Goal: Complete application form

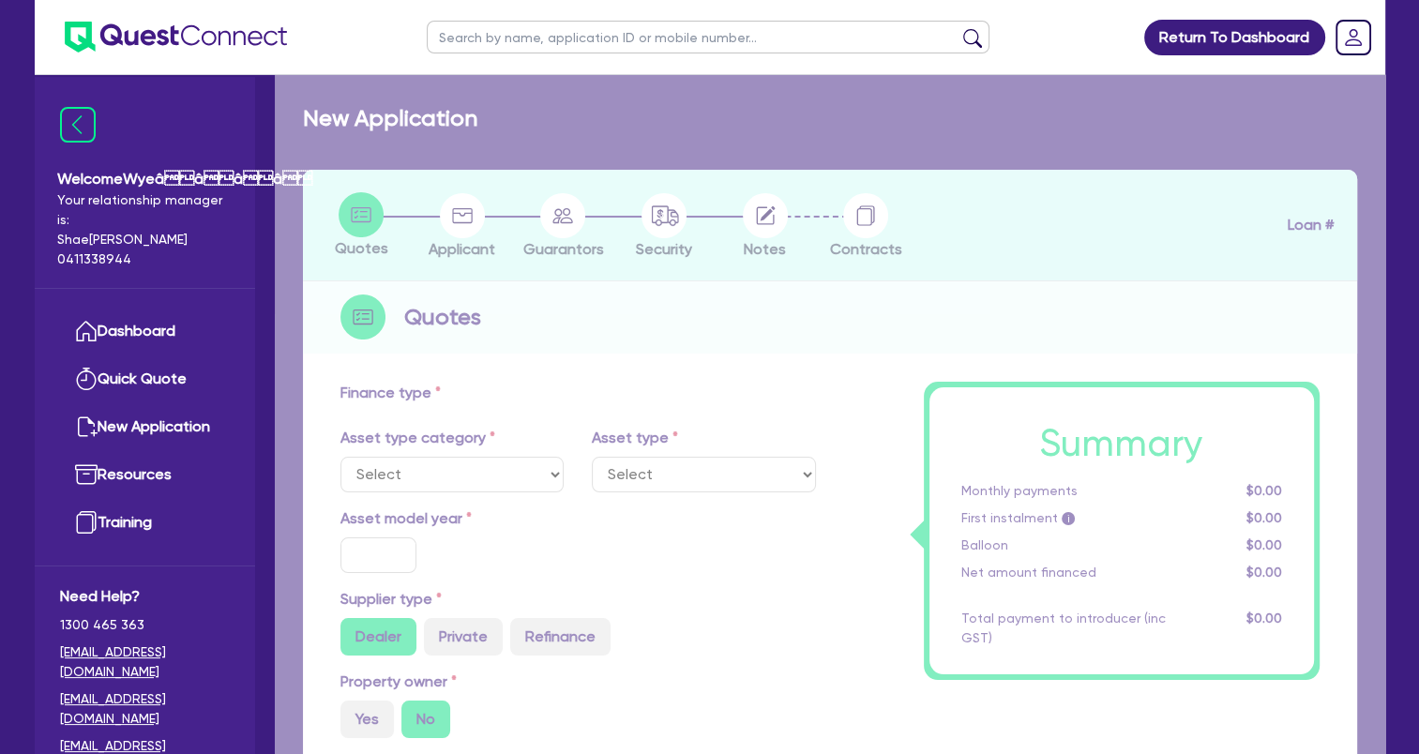
select select "TERTIARY_ASSETS"
type input "2024"
type input "43,989"
type input "5,000"
type input "3.67"
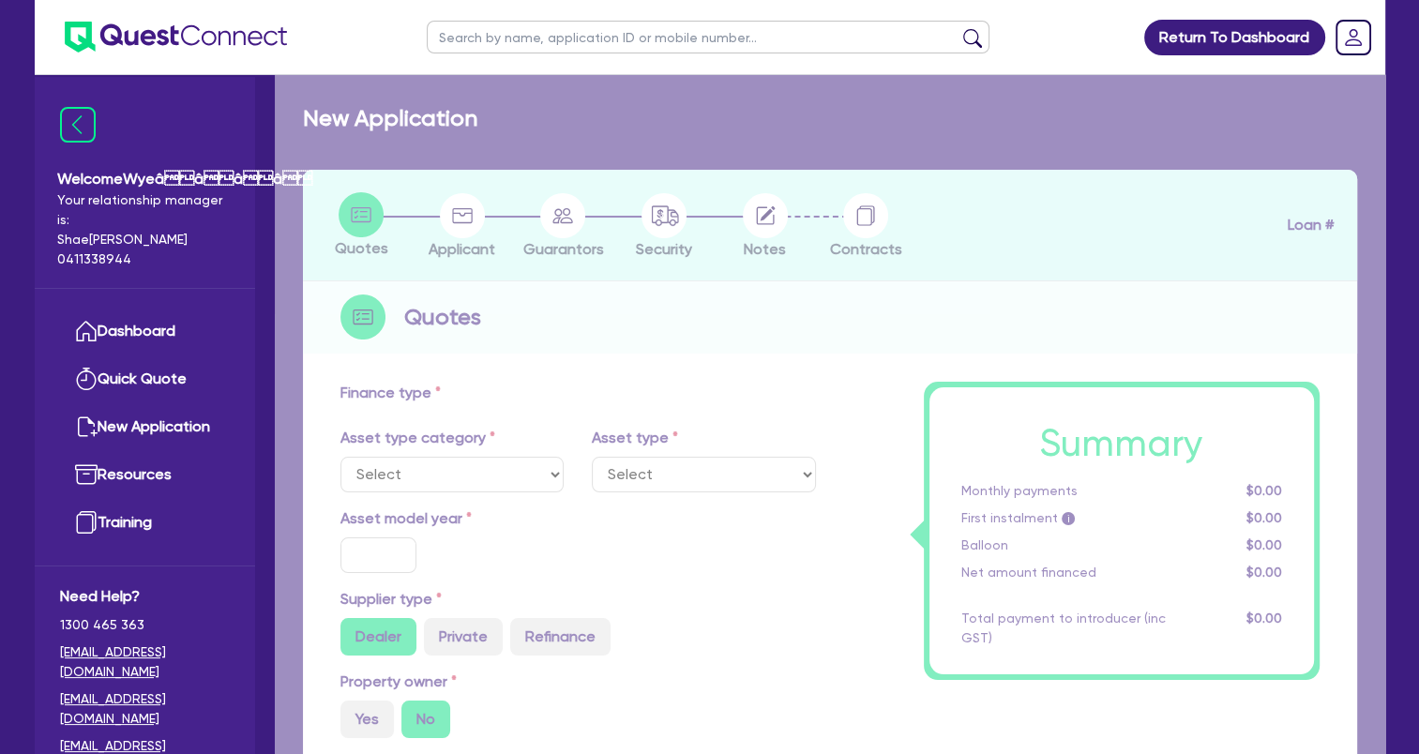
type input "1,430.9"
type input "17.25"
select select "BEAUTY_EQUIPMENT"
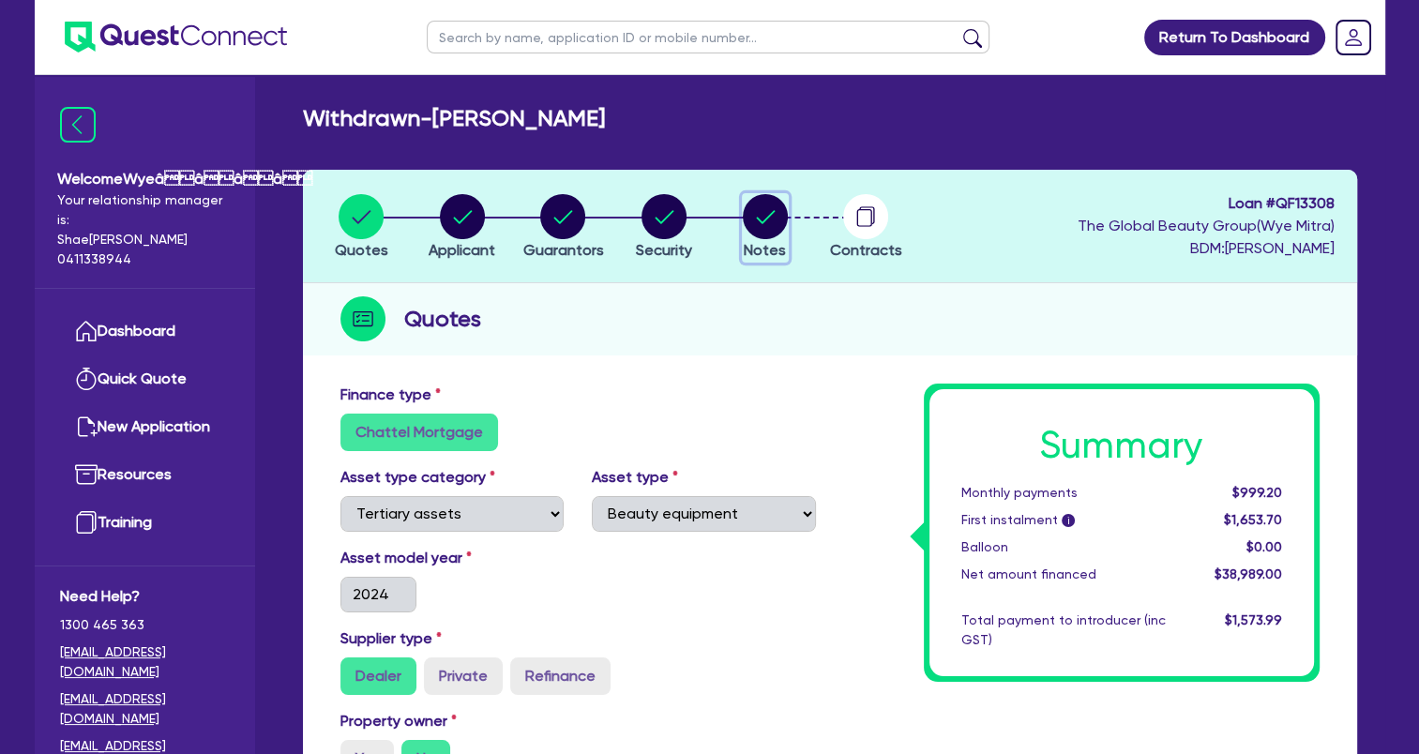
click at [761, 224] on circle "button" at bounding box center [765, 216] width 45 height 45
select select "Other"
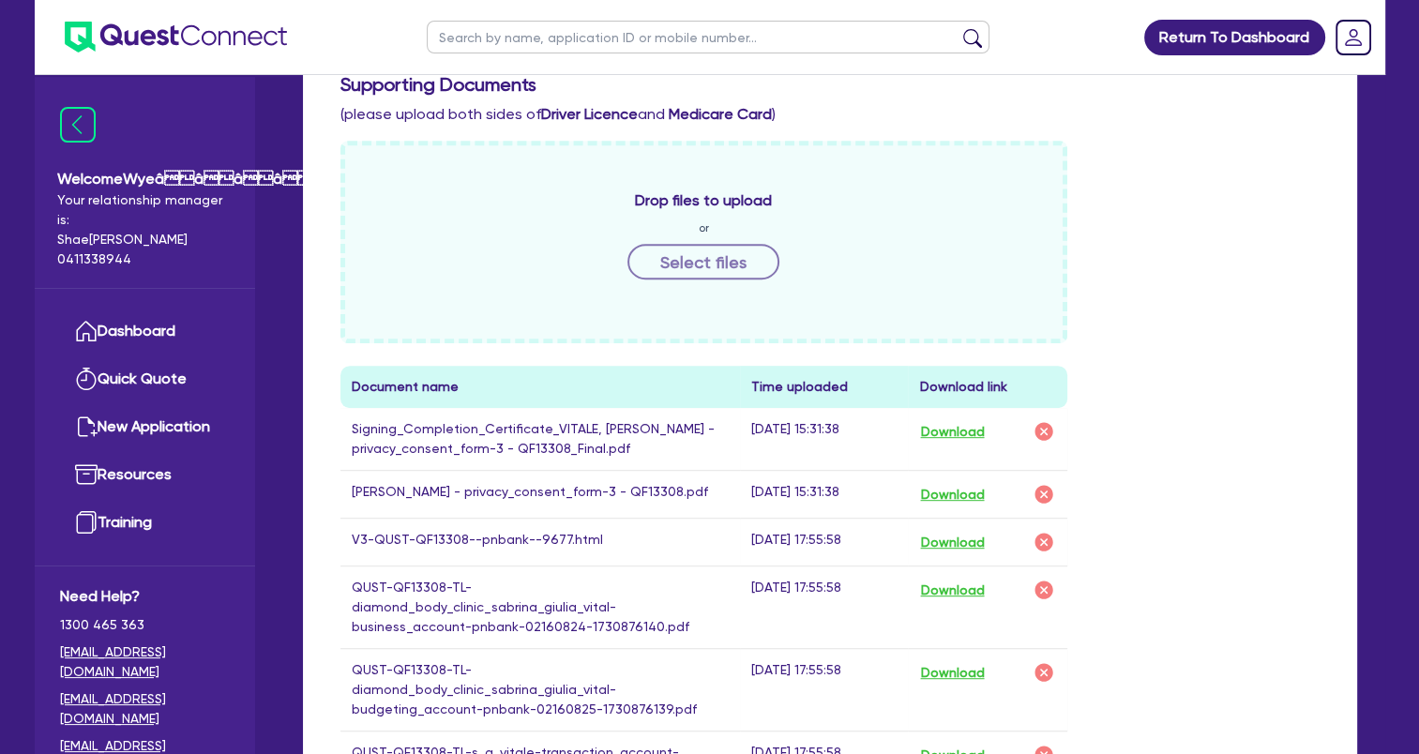
scroll to position [844, 0]
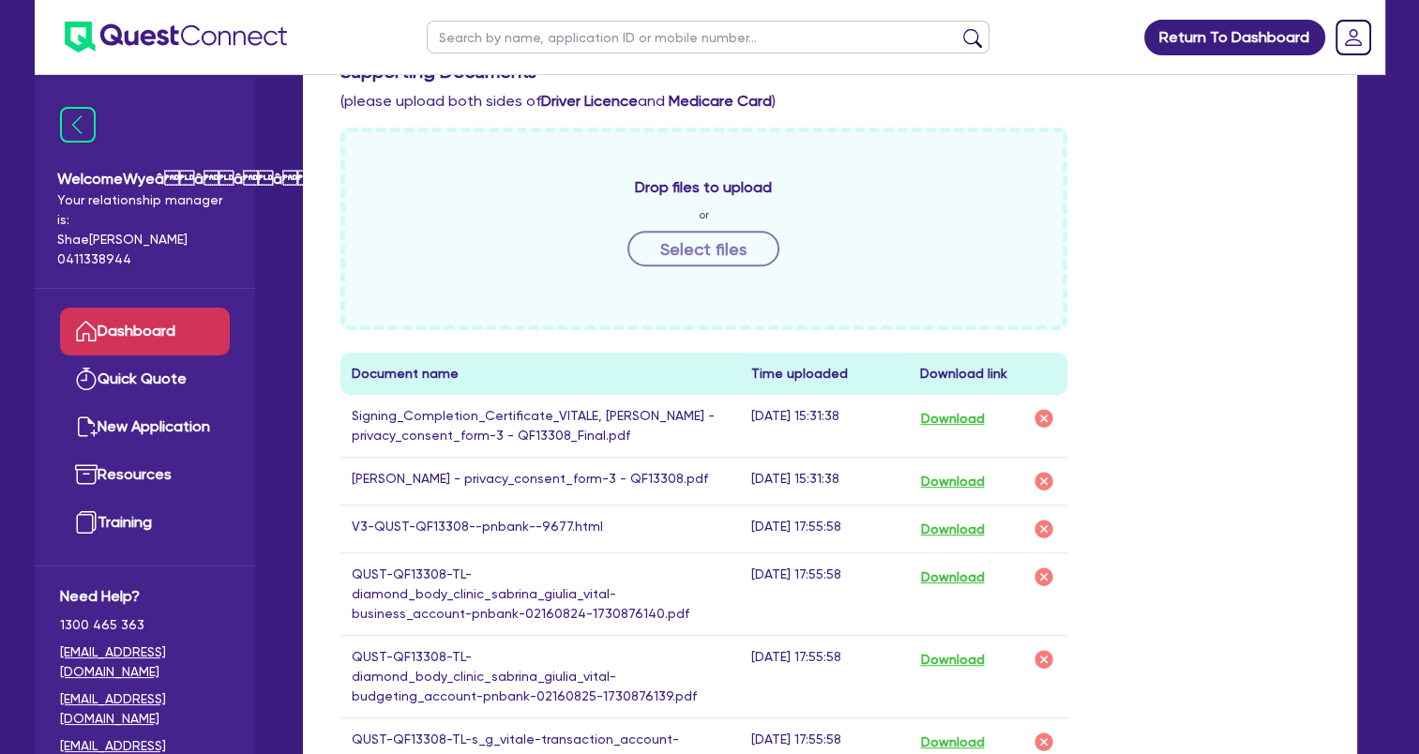
click at [157, 334] on link "Dashboard" at bounding box center [145, 332] width 170 height 48
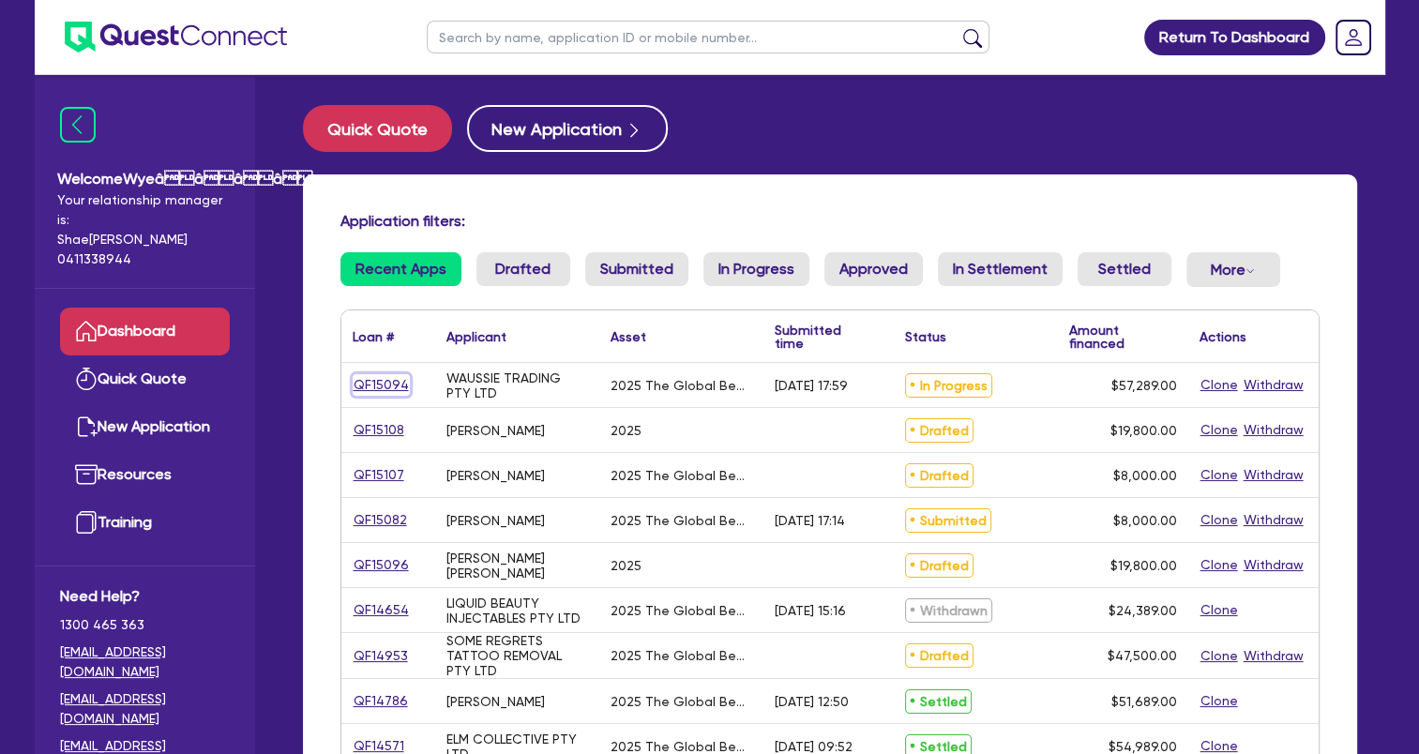
click at [389, 391] on link "QF15094" at bounding box center [381, 385] width 57 height 22
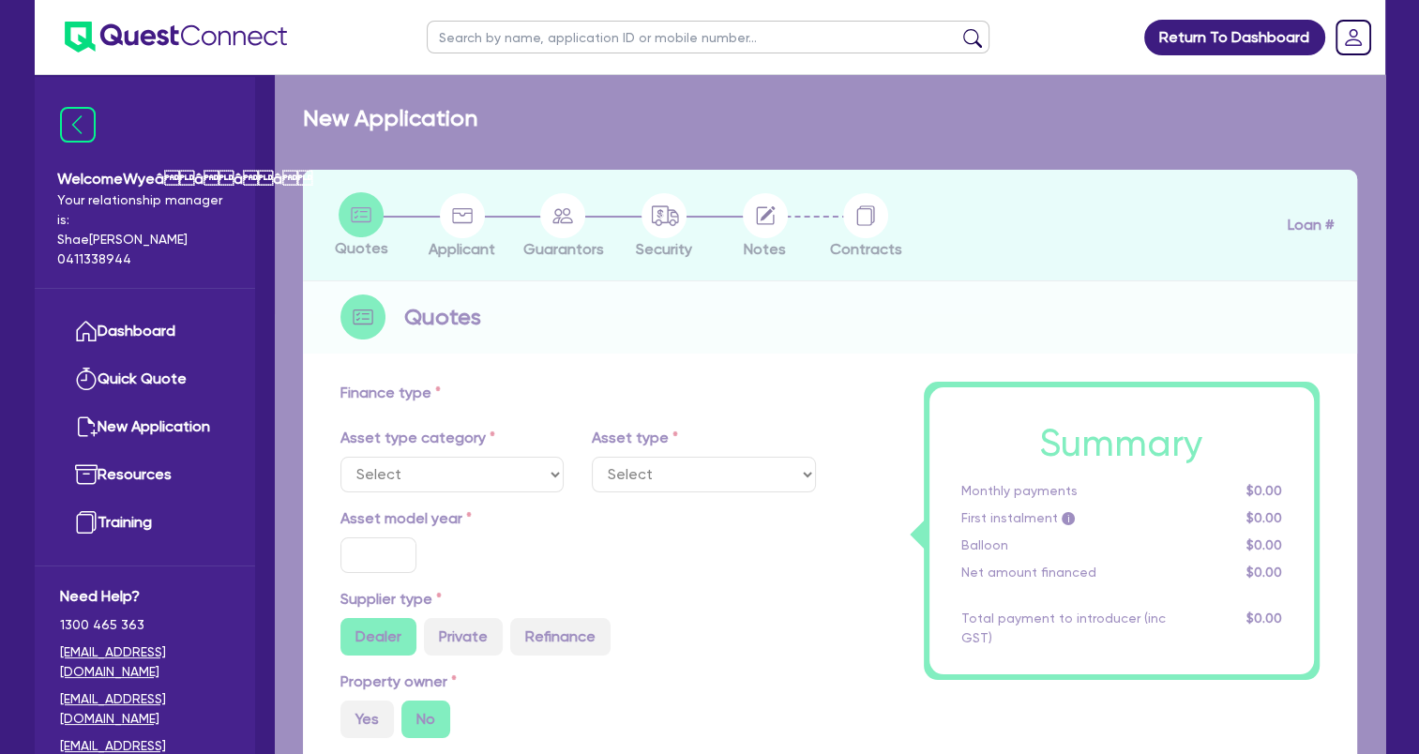
select select "TERTIARY_ASSETS"
type input "2025"
type input "58,289"
type input "1,000"
type input "17.95"
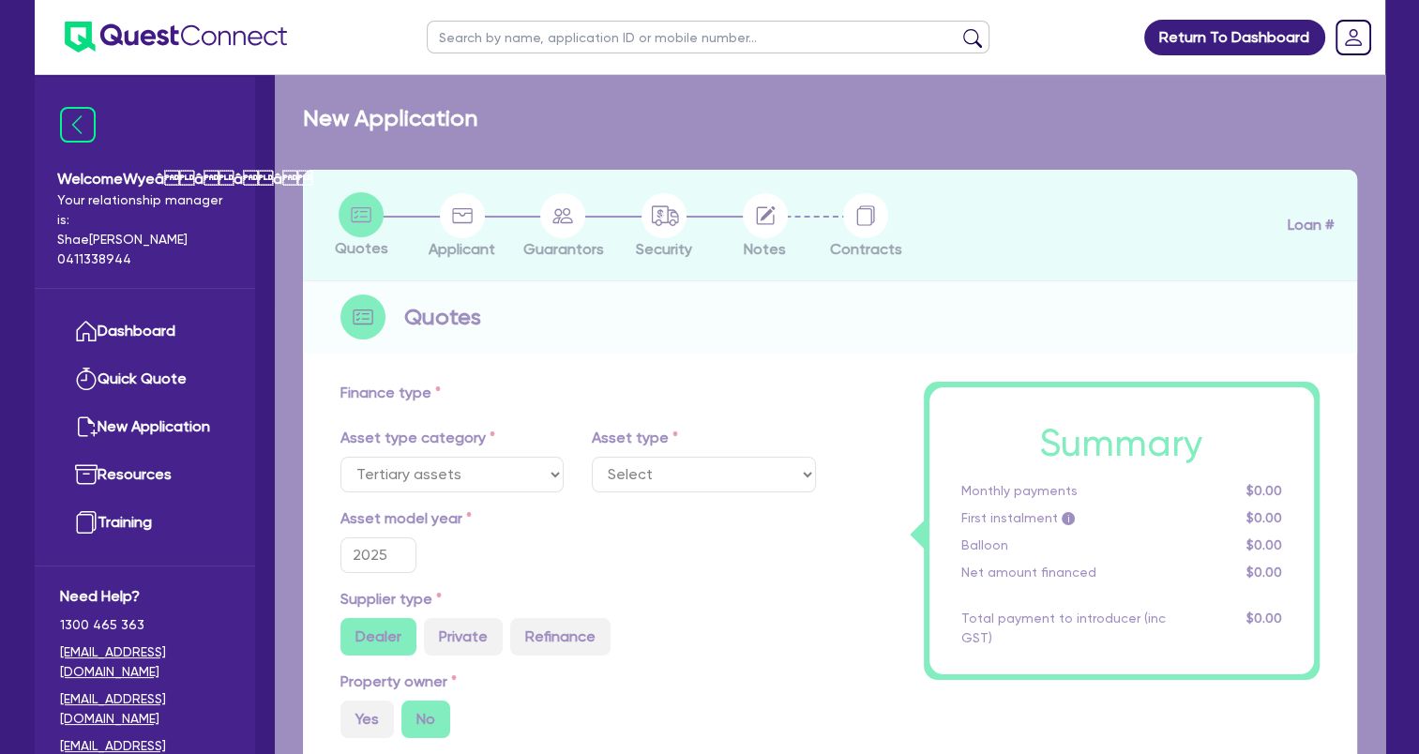
select select "BEAUTY_EQUIPMENT"
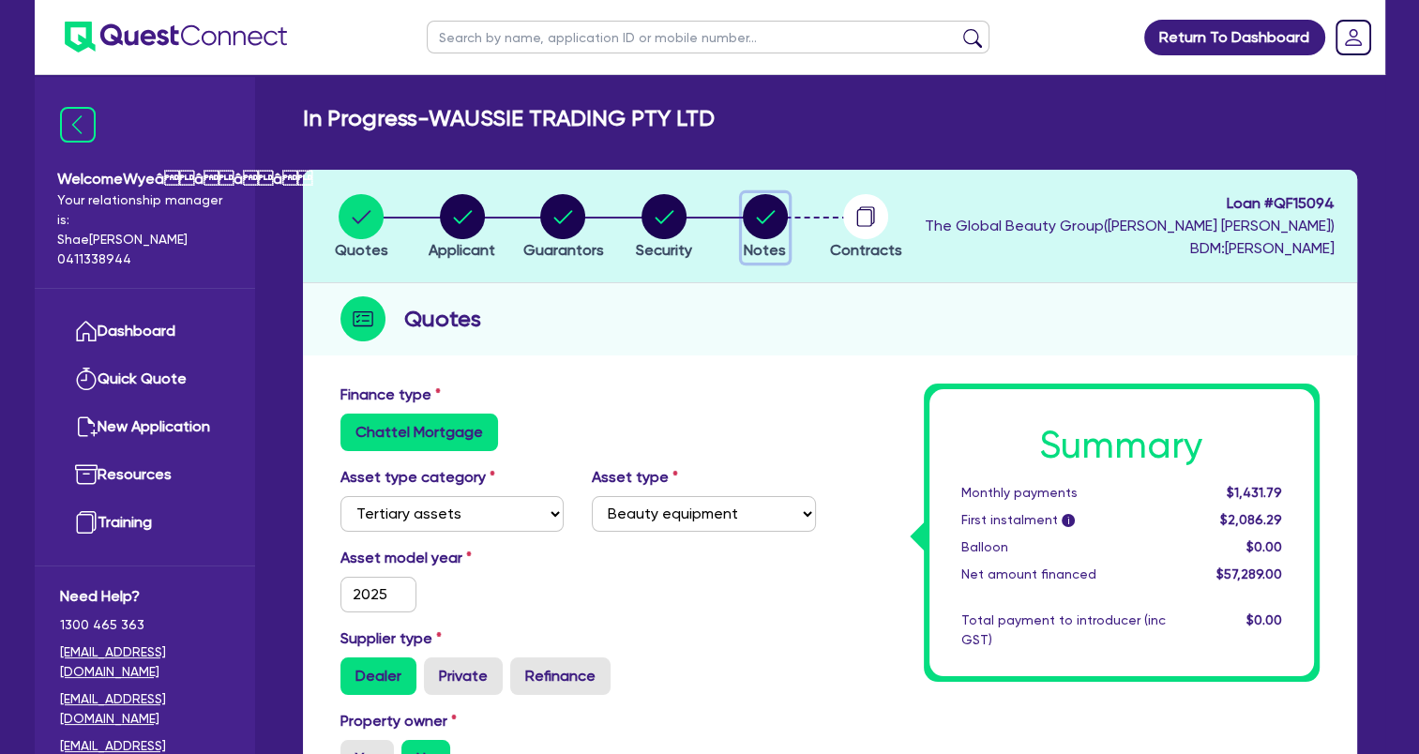
click at [779, 220] on circle "button" at bounding box center [765, 216] width 45 height 45
select select "Quest Finance - Own Book"
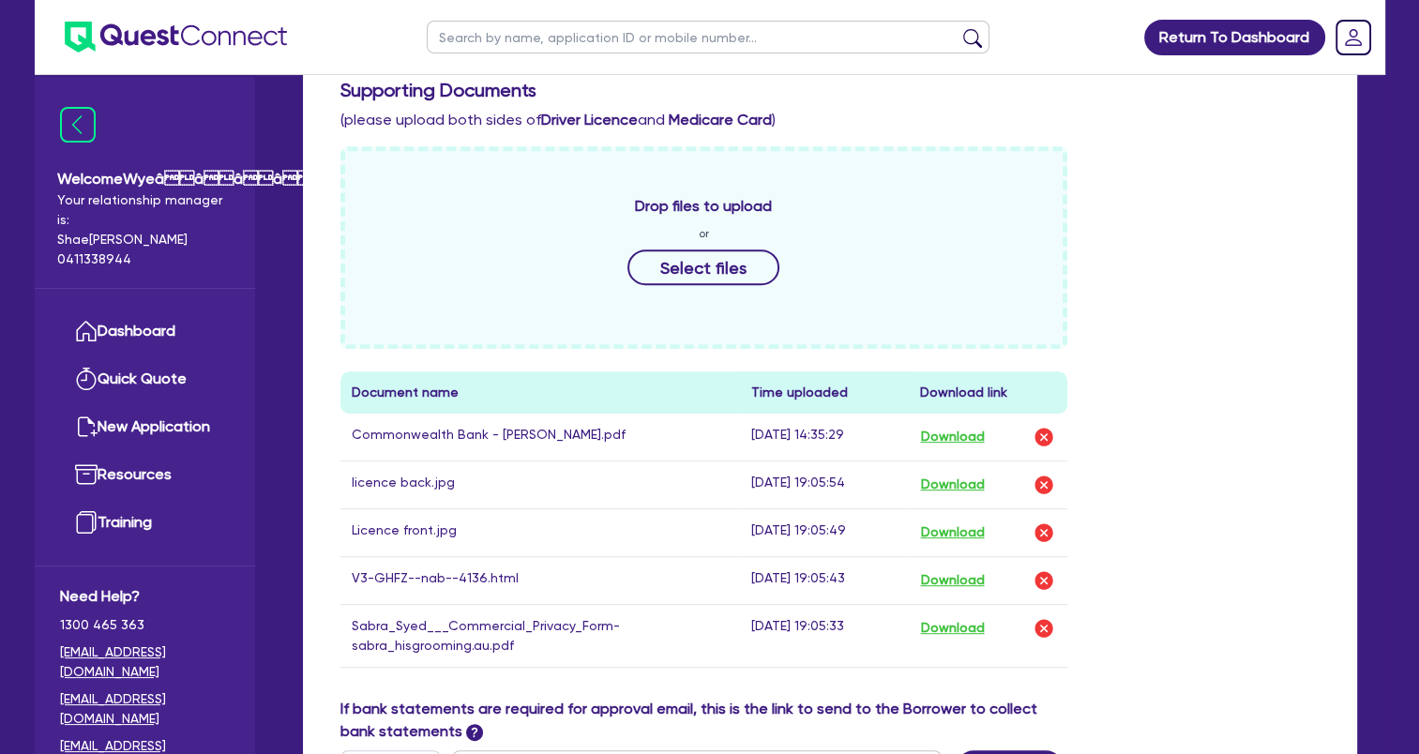
scroll to position [938, 0]
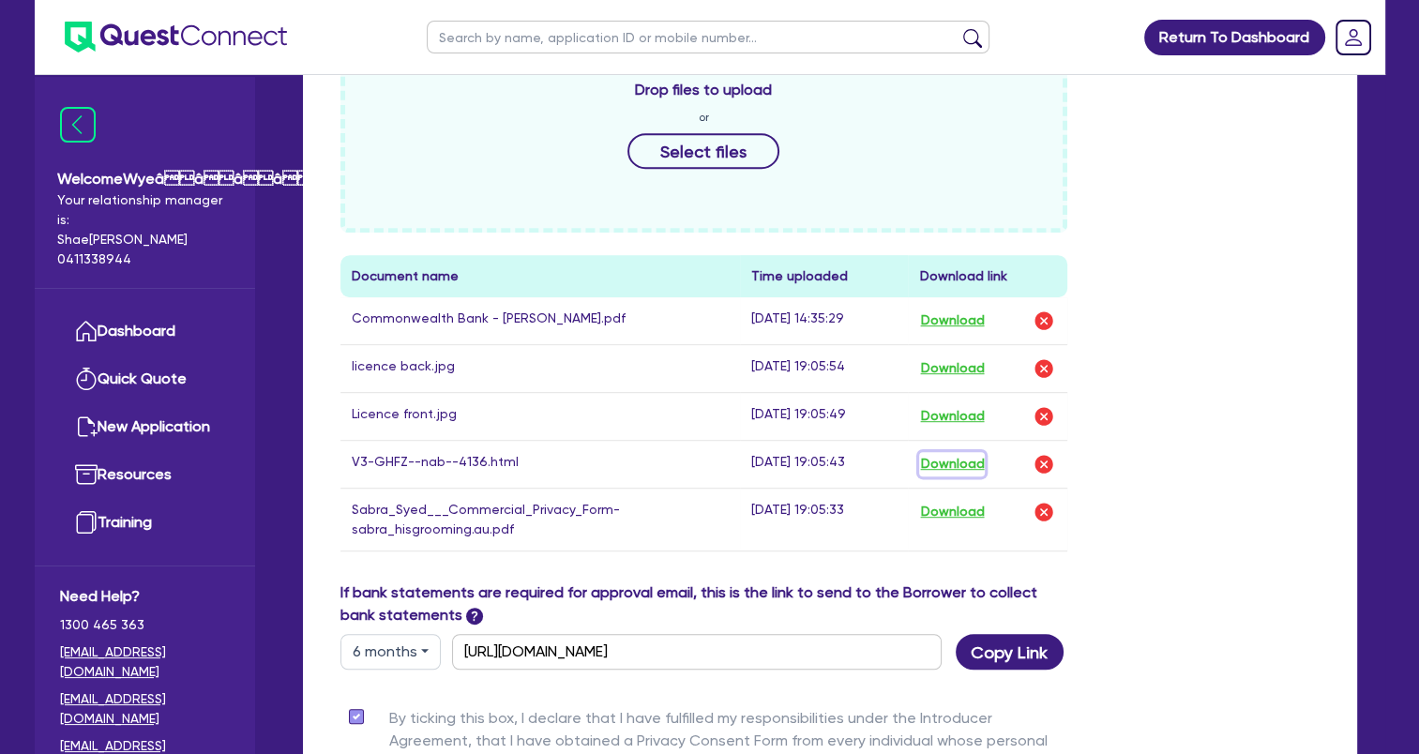
click at [962, 463] on button "Download" at bounding box center [952, 464] width 66 height 24
click at [116, 334] on link "Dashboard" at bounding box center [145, 332] width 170 height 48
